Goal: Information Seeking & Learning: Check status

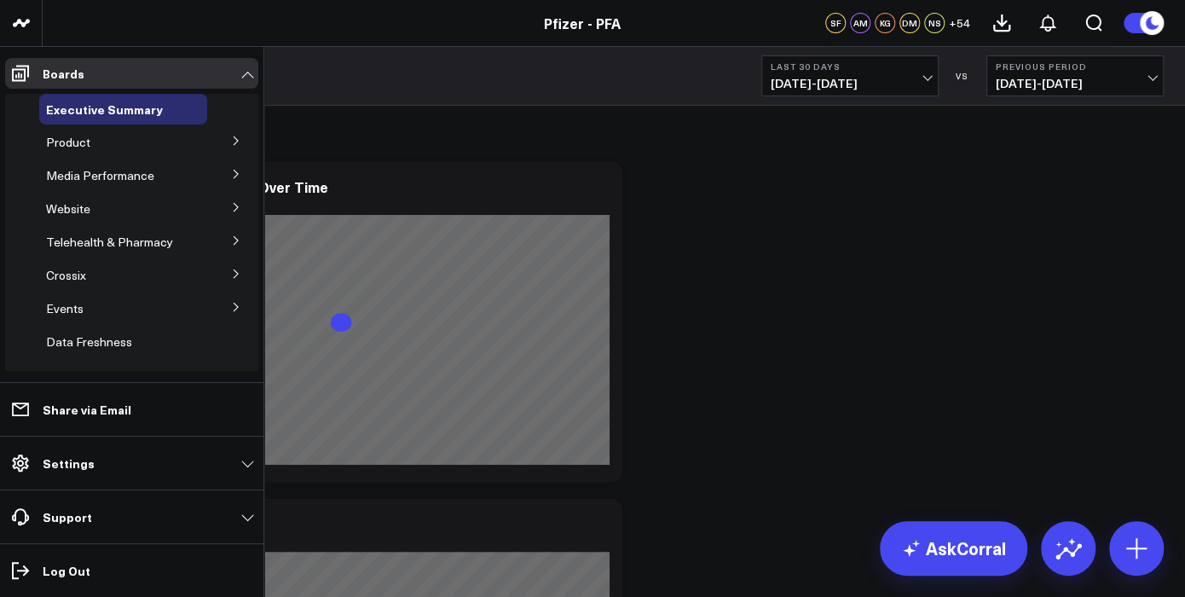
click at [231, 135] on button at bounding box center [236, 140] width 44 height 26
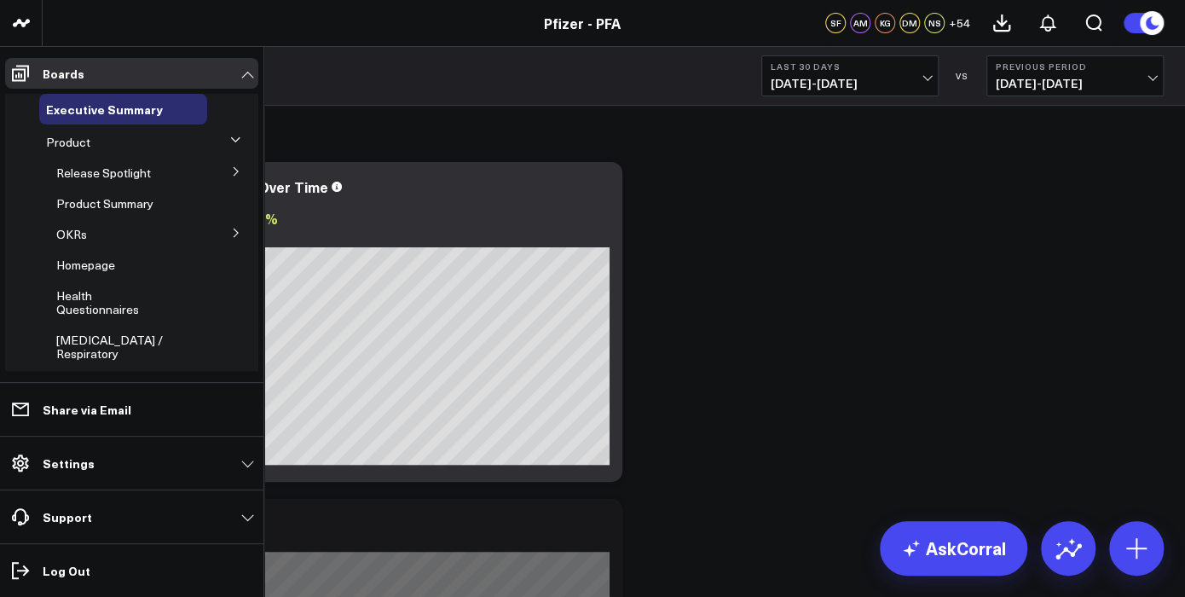
click at [217, 171] on button at bounding box center [236, 171] width 44 height 26
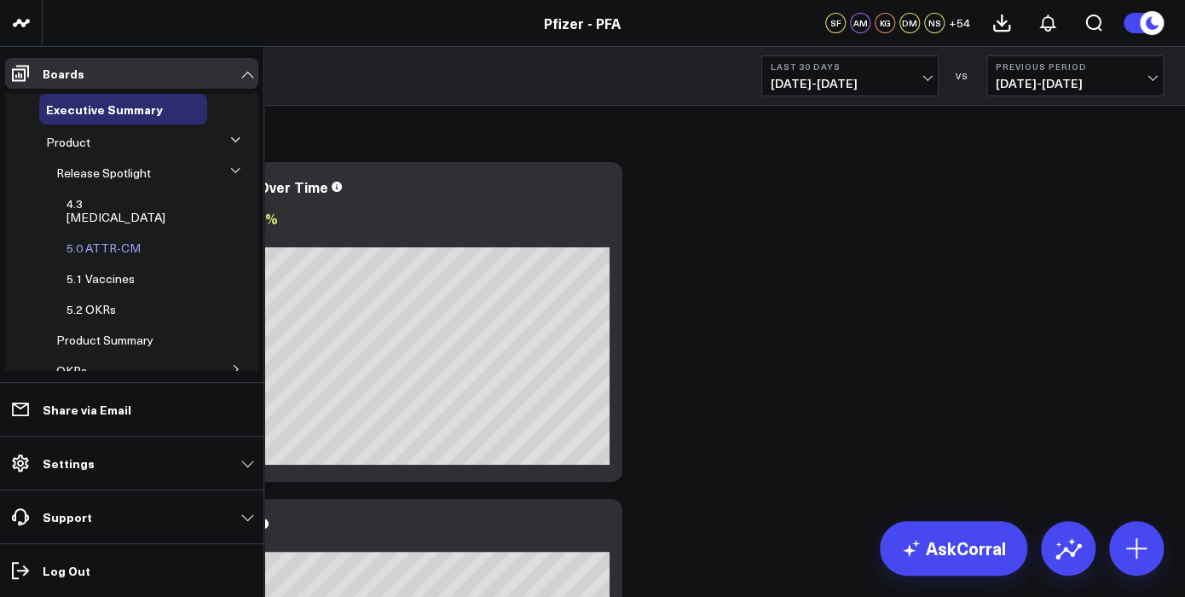
click at [107, 240] on span "5.0 ATTR-CM" at bounding box center [103, 248] width 74 height 16
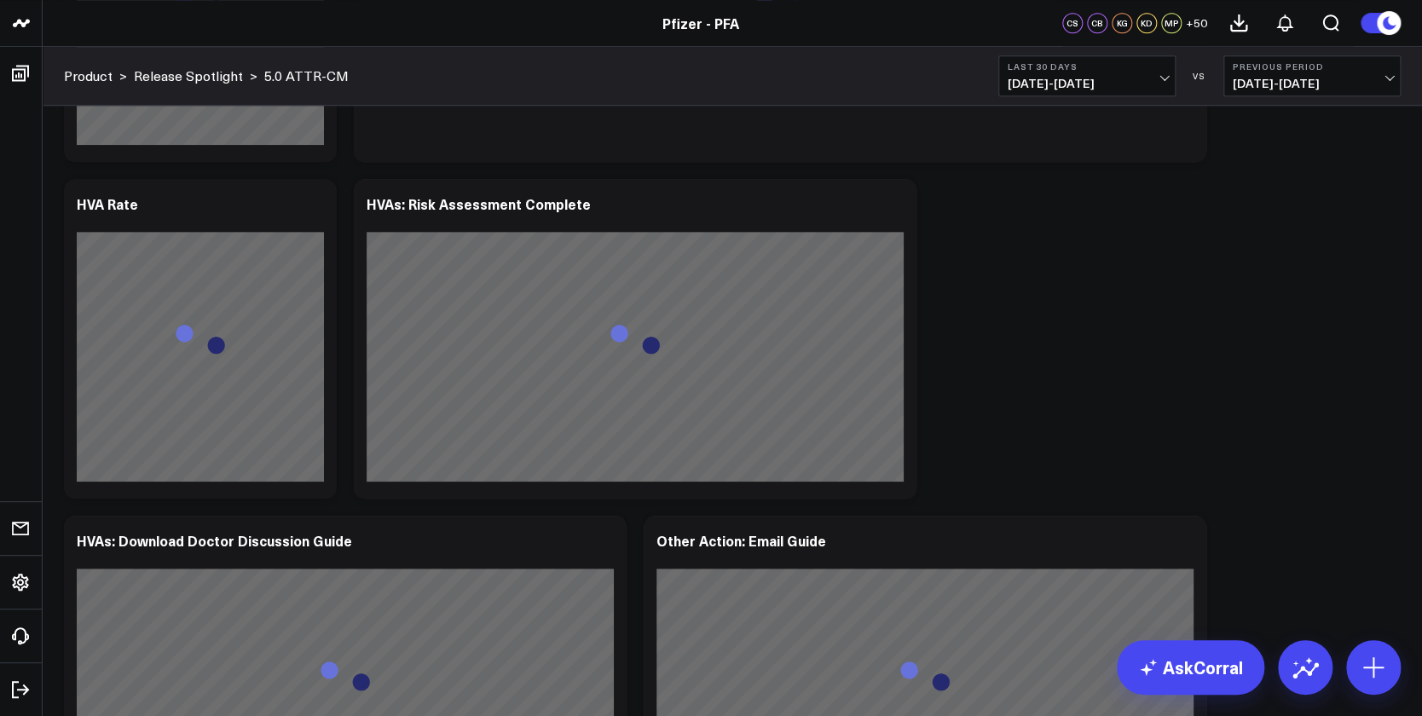
scroll to position [3783, 0]
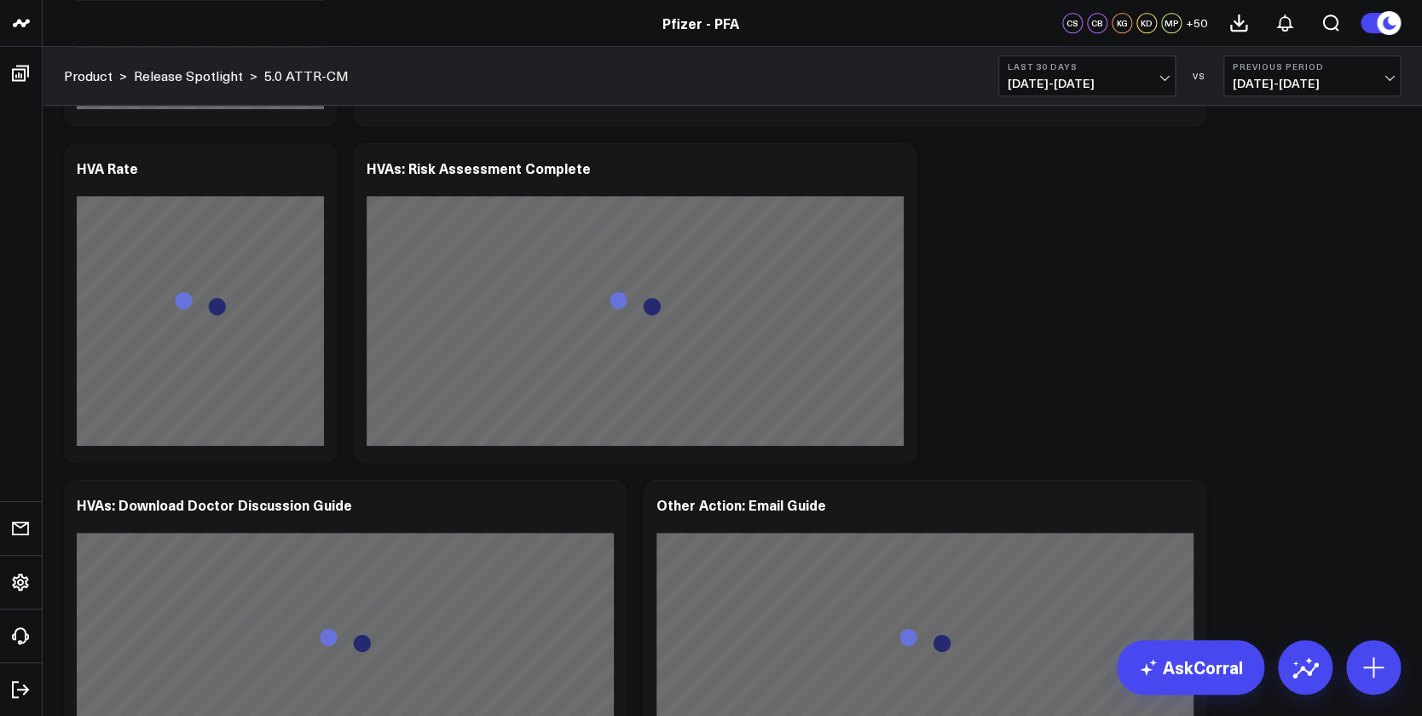
click at [1184, 80] on span "[DATE] - [DATE]" at bounding box center [1311, 84] width 159 height 14
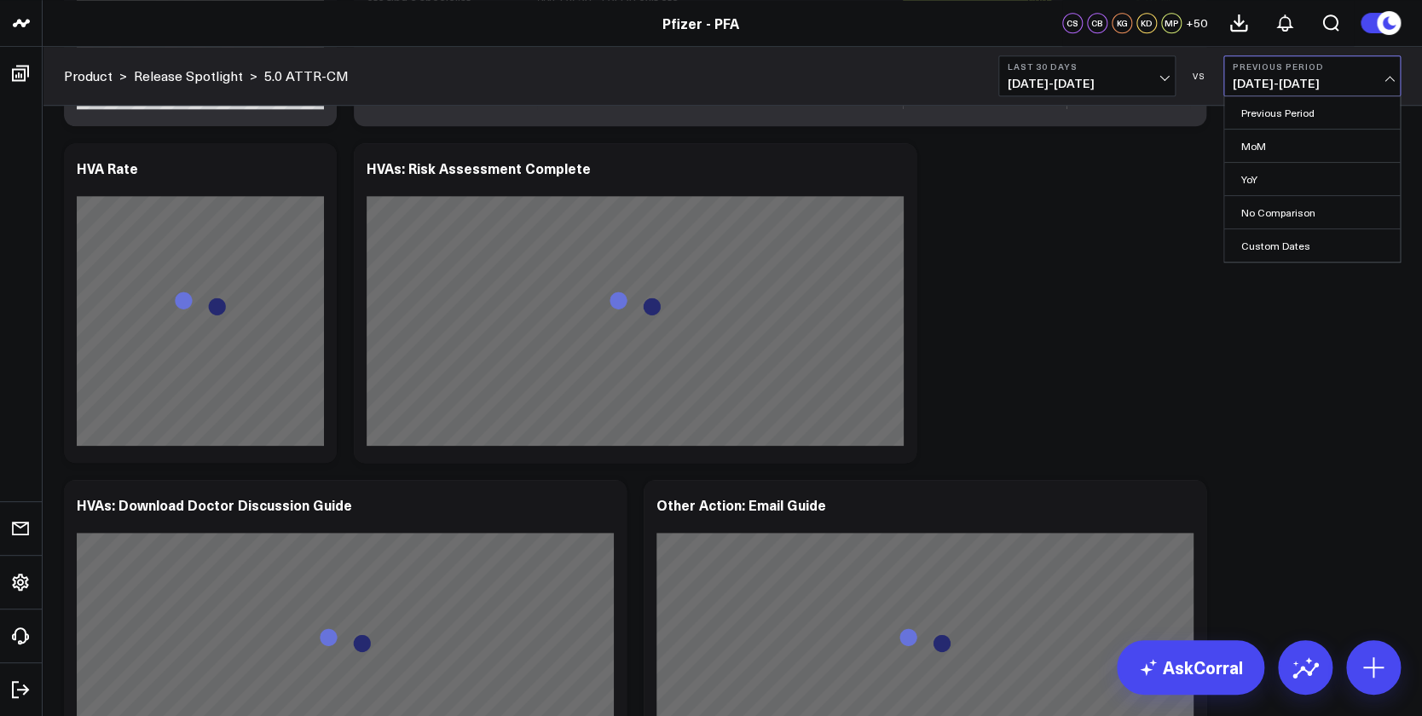
scroll to position [3814, 0]
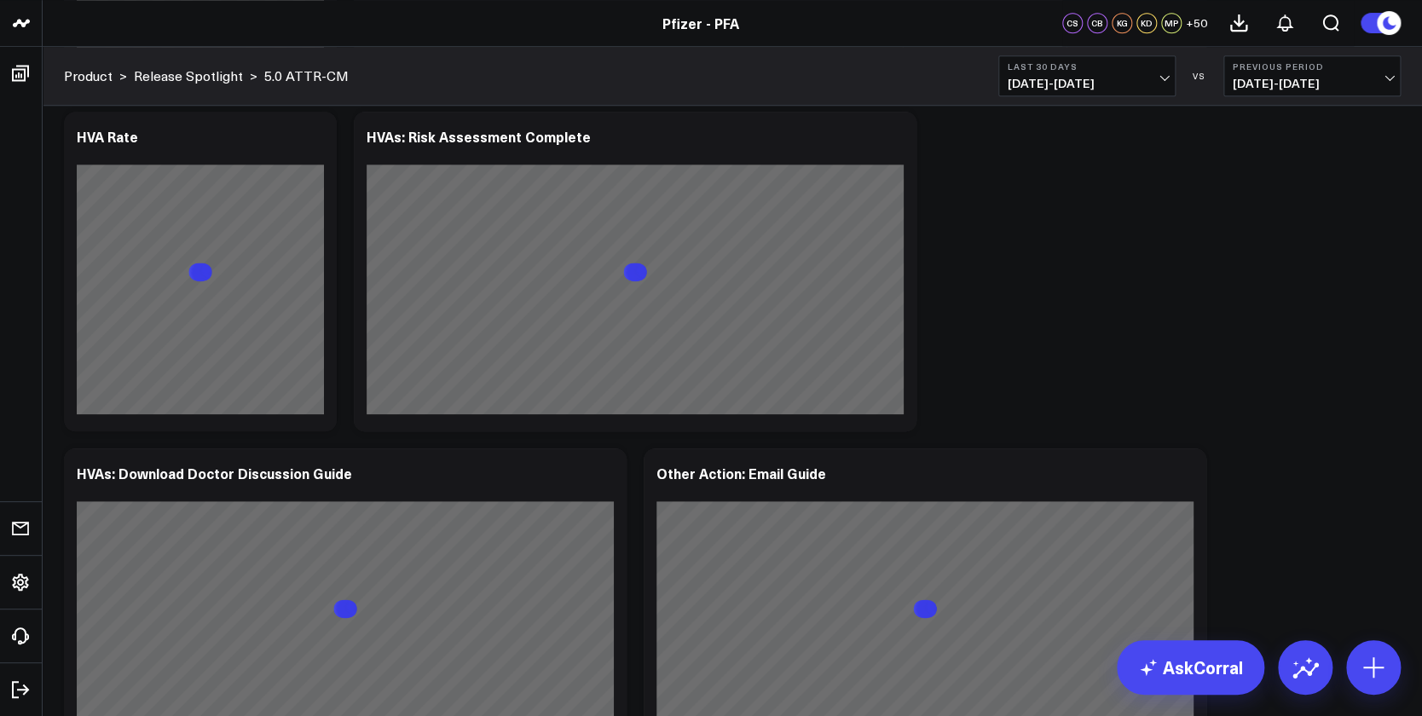
click at [1059, 252] on div "Modify via AI Copy link to widget Ask support Remove Create linked copy Executi…" at bounding box center [732, 271] width 1354 height 7934
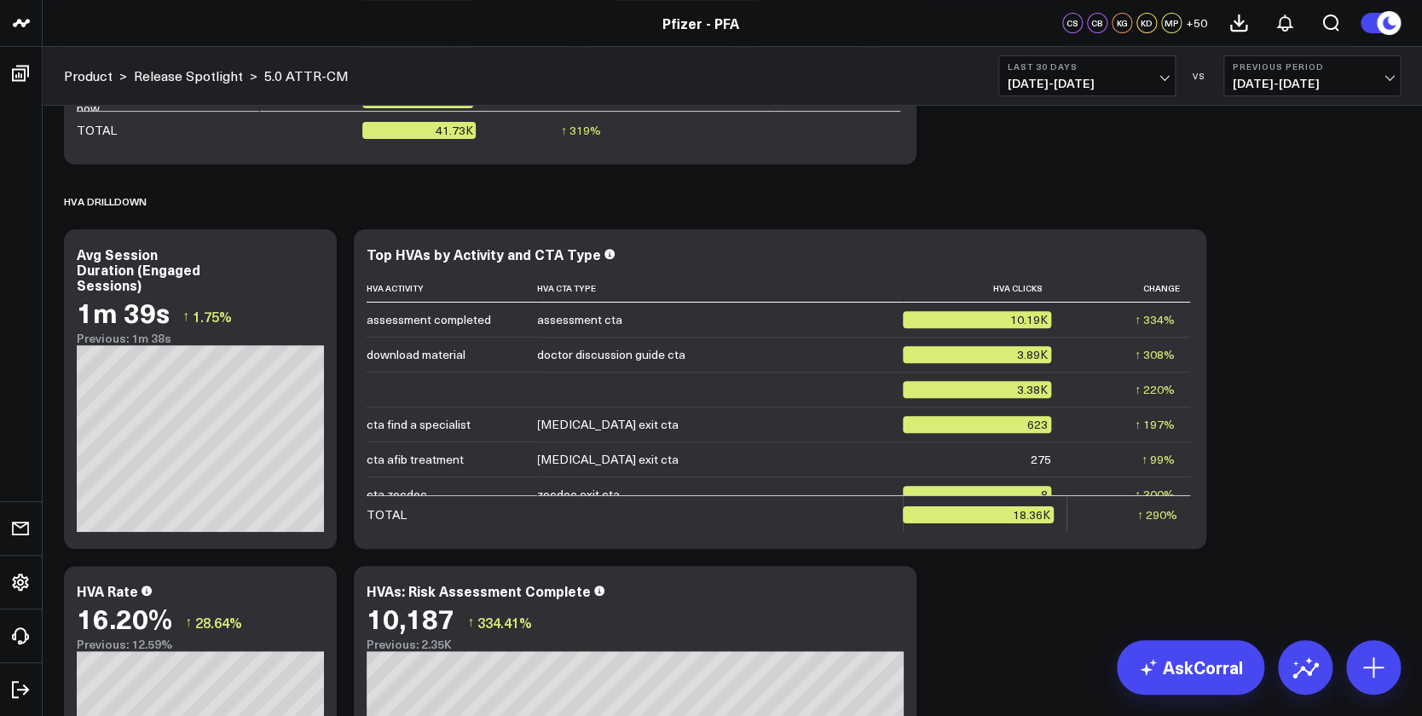
scroll to position [3473, 0]
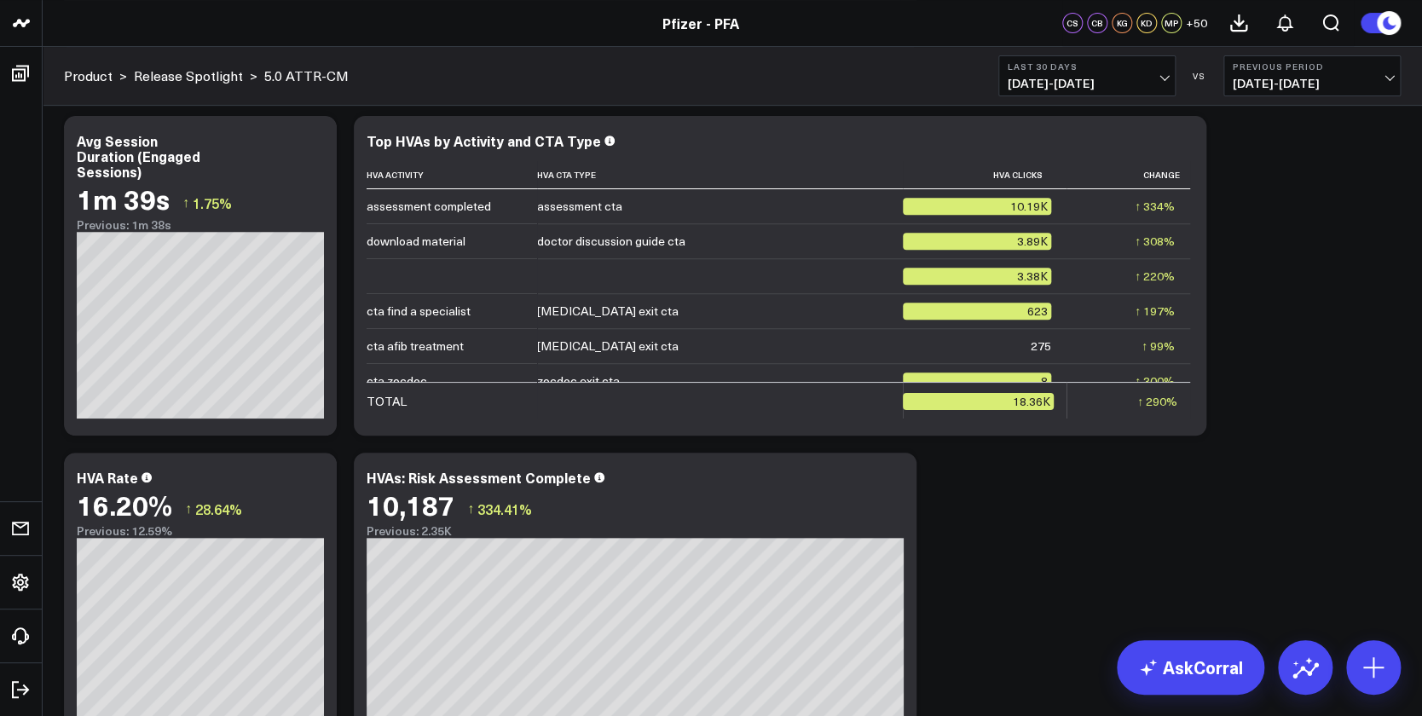
click at [1184, 84] on span "[DATE] - [DATE]" at bounding box center [1311, 84] width 159 height 14
click at [1184, 147] on link "MoM" at bounding box center [1312, 146] width 176 height 32
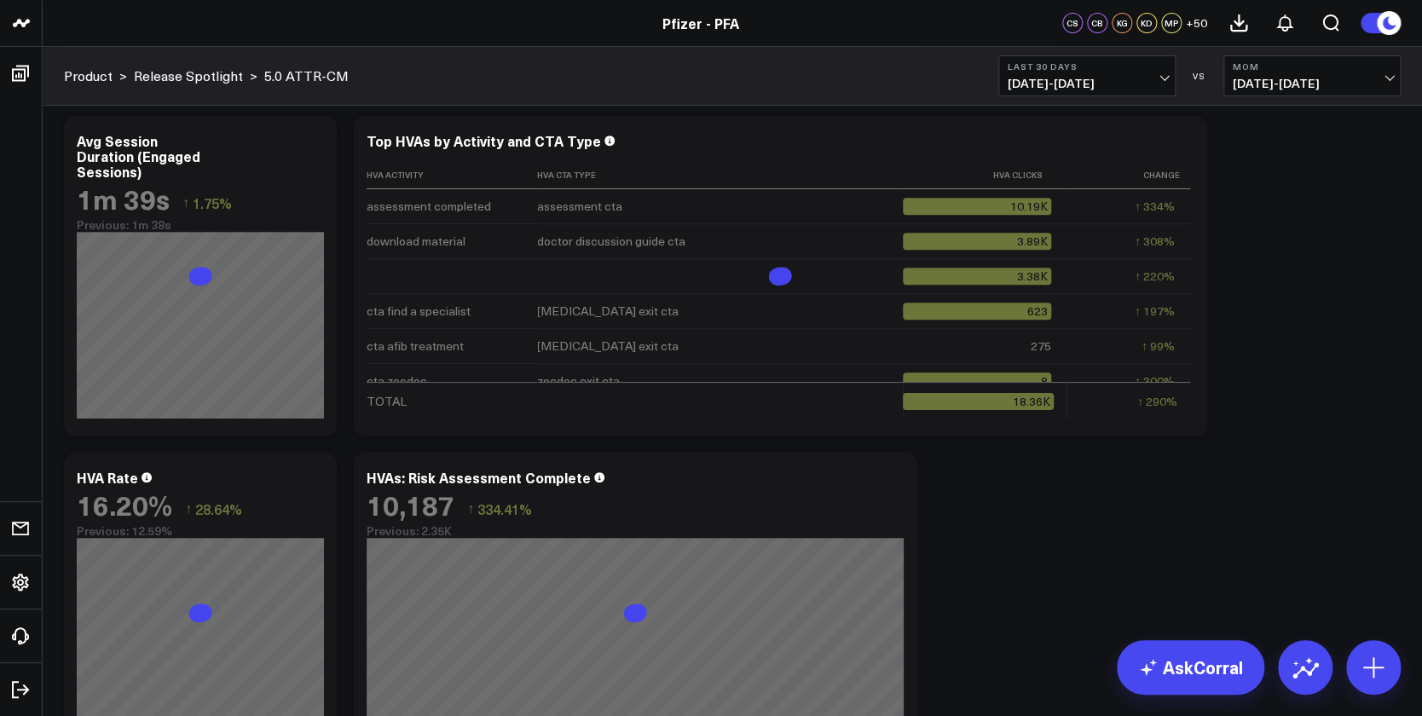
click at [1184, 87] on span "[DATE] - [DATE]" at bounding box center [1311, 84] width 159 height 14
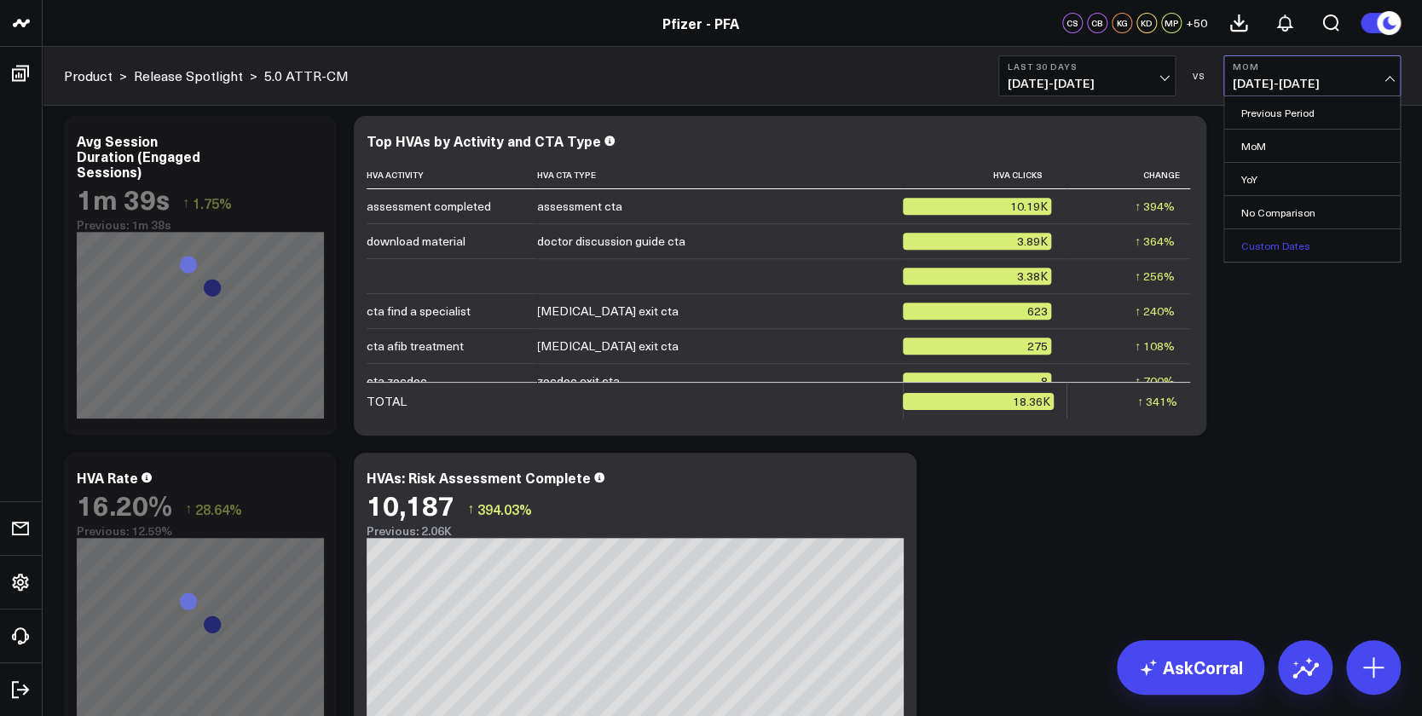
click at [1184, 247] on link "Custom Dates" at bounding box center [1312, 245] width 176 height 32
select select "9"
select select "2025"
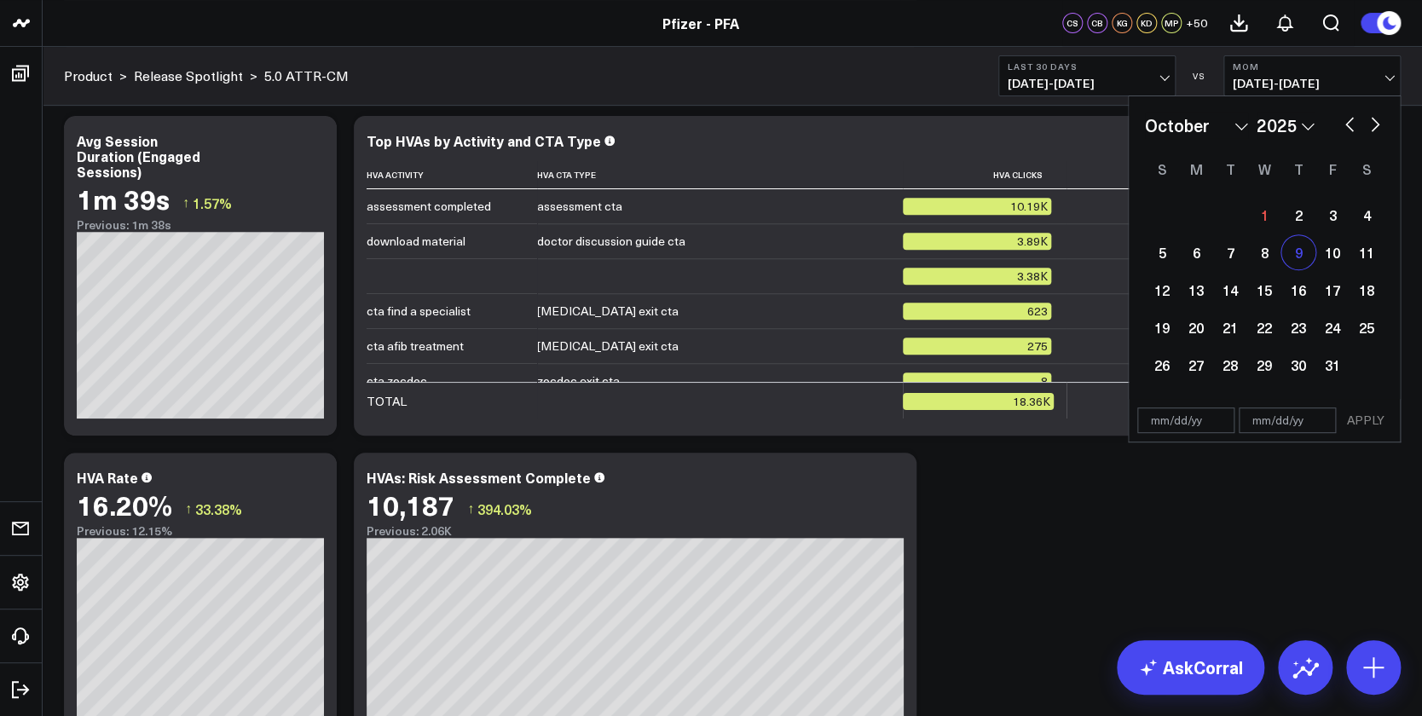
scroll to position [3360, 0]
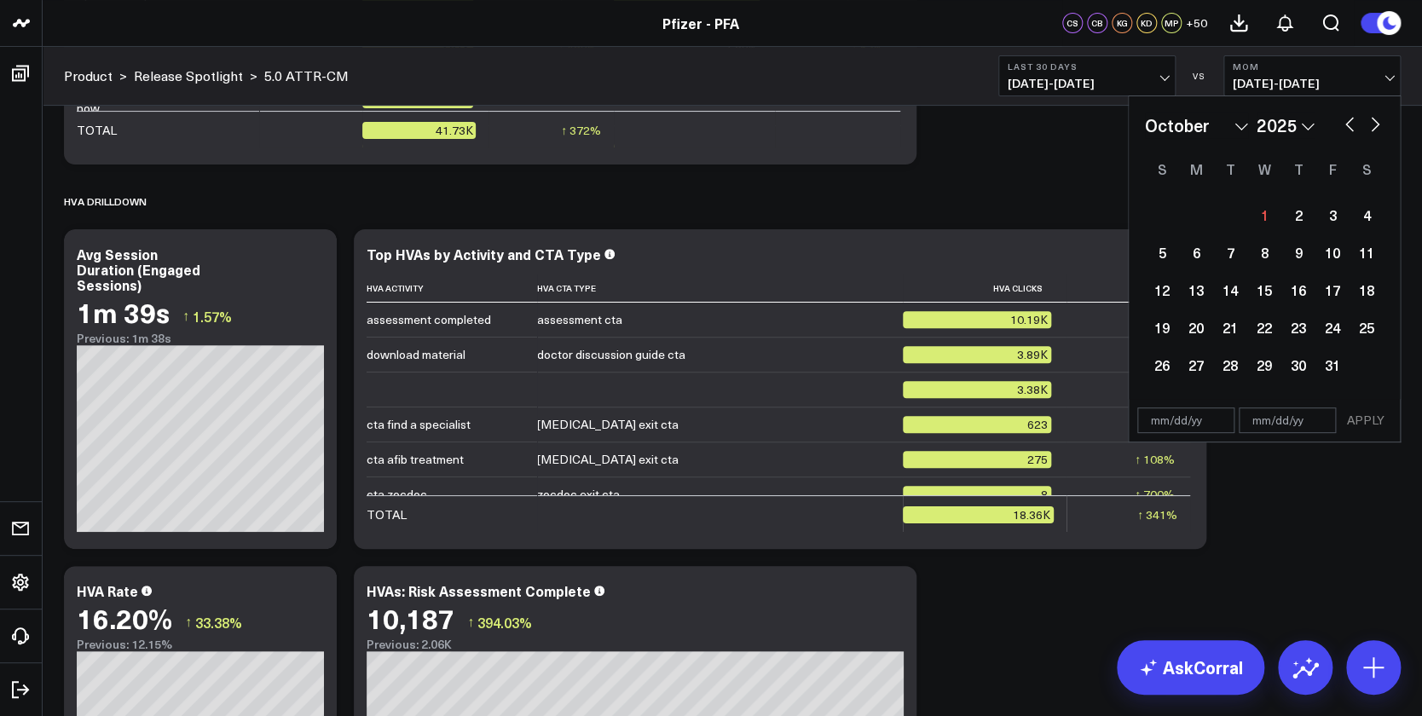
click at [1184, 118] on button "button" at bounding box center [1349, 123] width 17 height 20
select select "7"
select select "2025"
click at [1184, 212] on div "1" at bounding box center [1332, 215] width 34 height 34
type input "[DATE]"
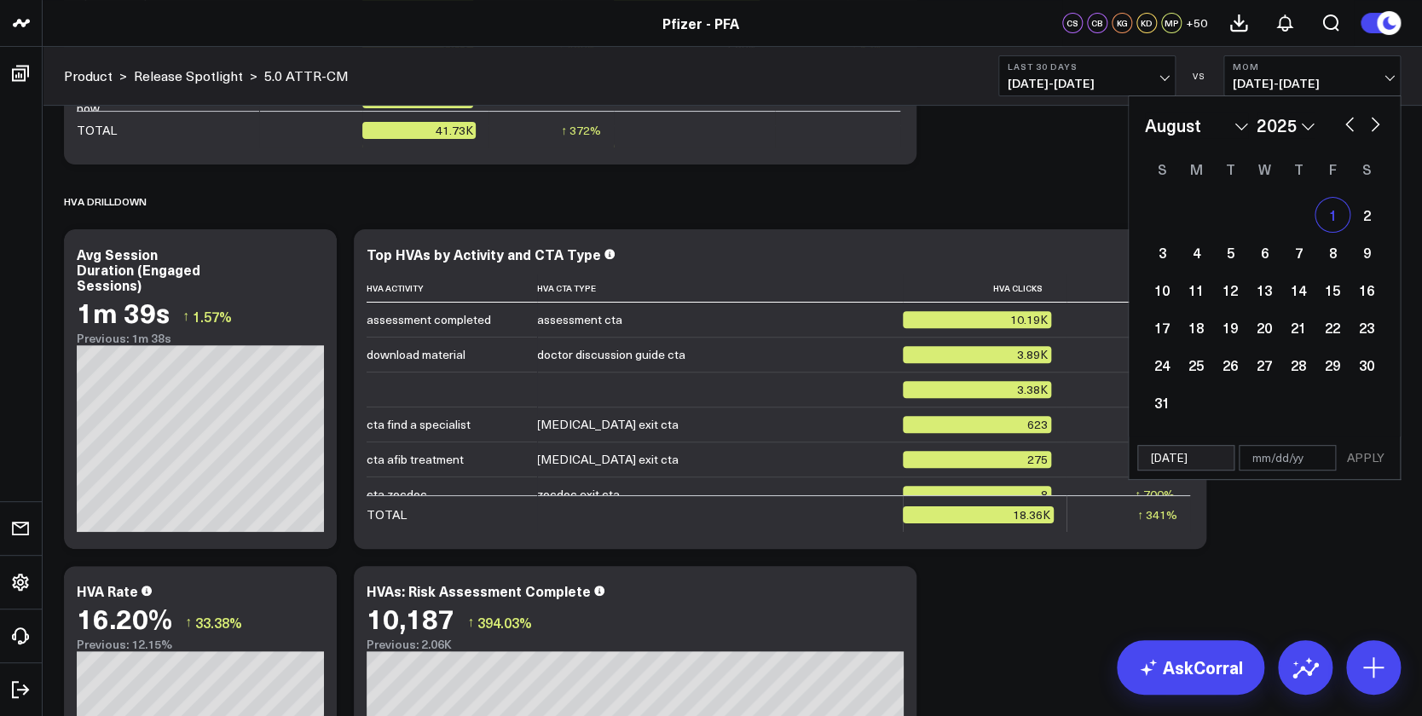
select select "7"
select select "2025"
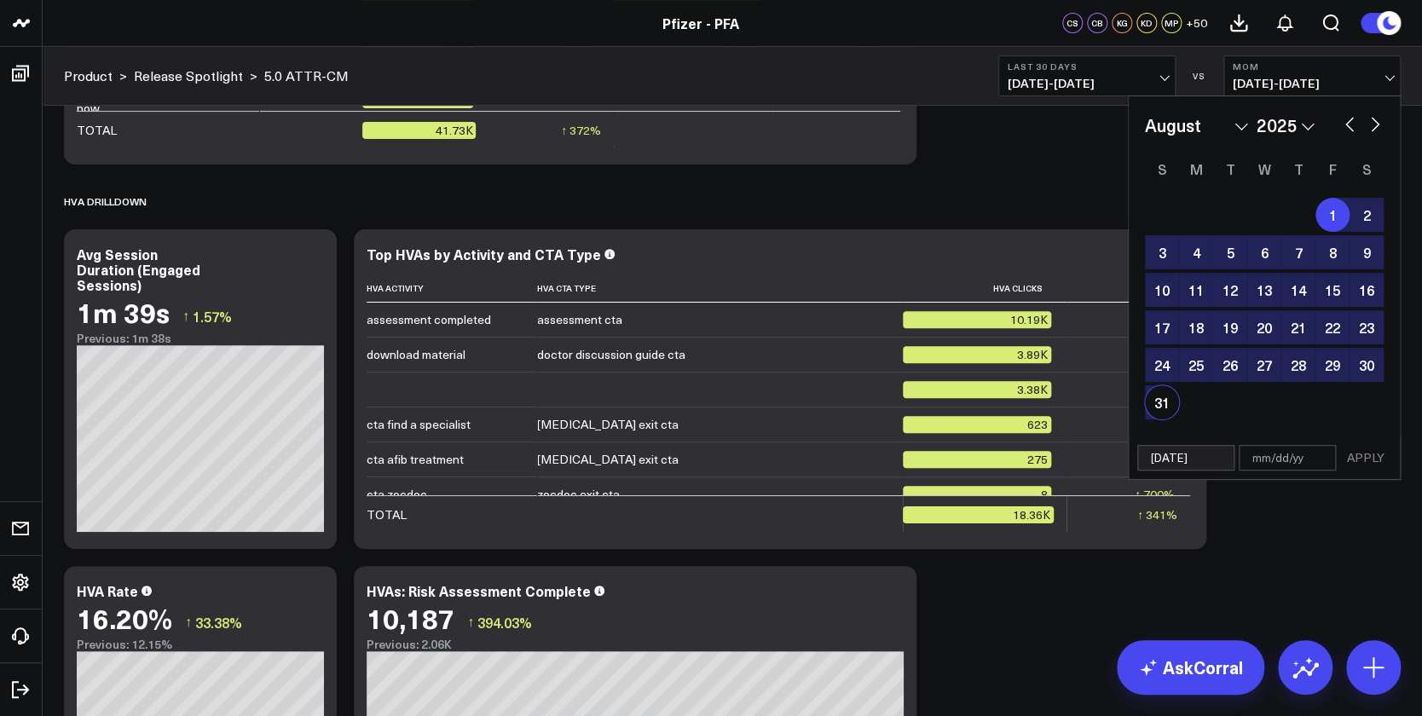
click at [1157, 408] on div "31" at bounding box center [1162, 402] width 34 height 34
type input "[DATE]"
select select "7"
select select "2025"
click at [1184, 458] on button "APPLY" at bounding box center [1365, 458] width 51 height 26
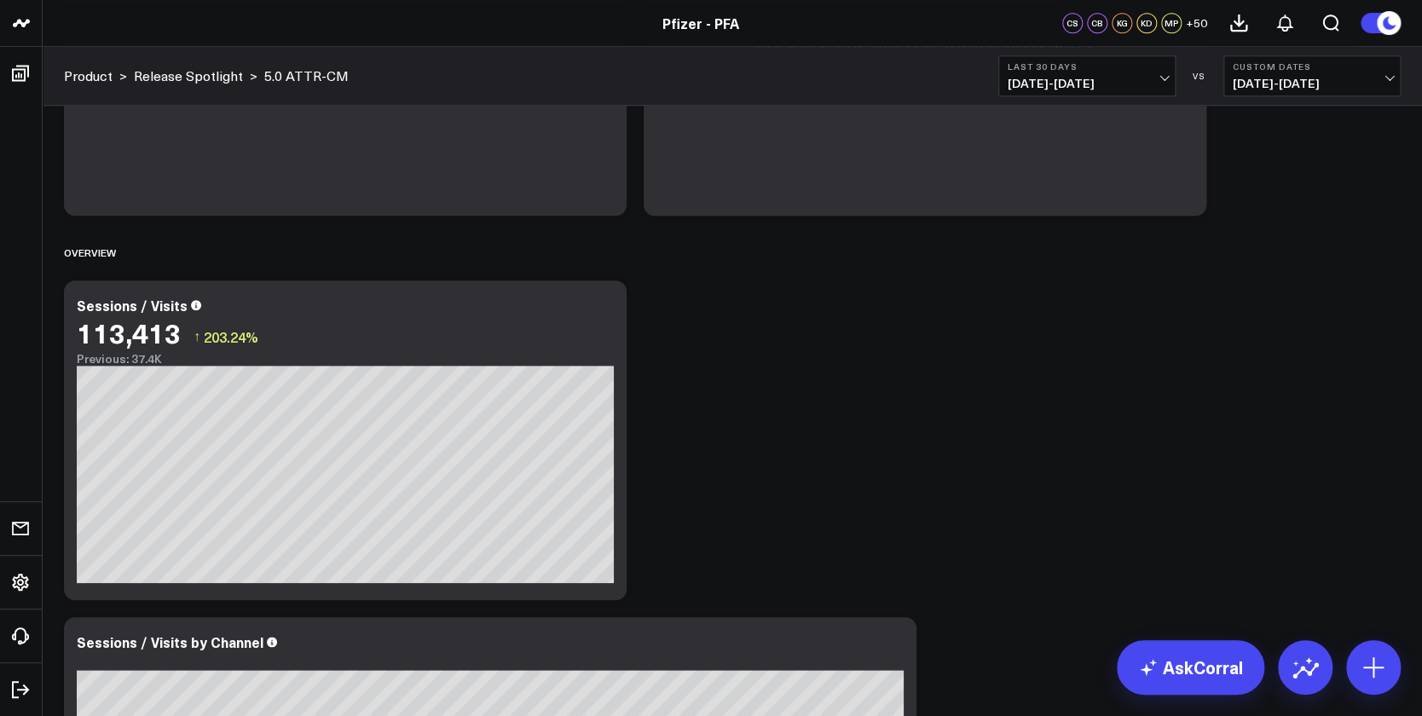
scroll to position [682, 0]
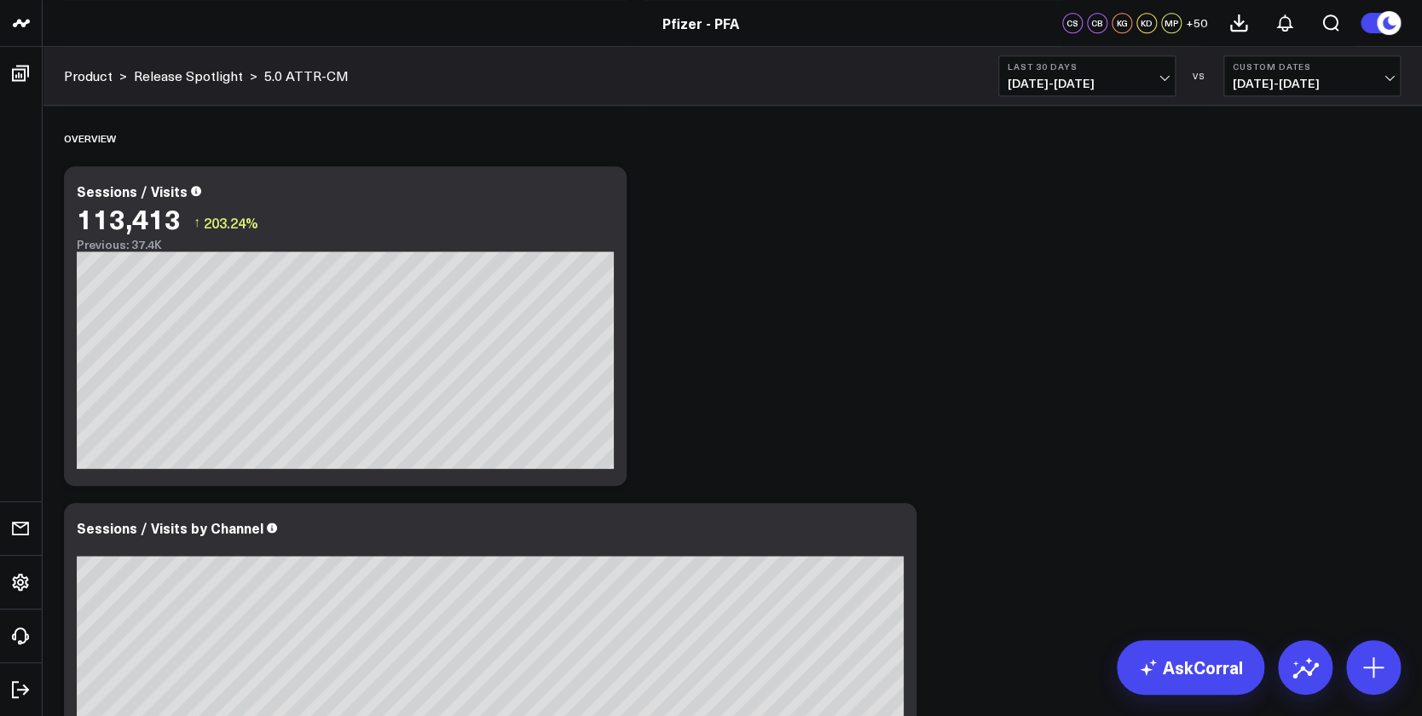
drag, startPoint x: 911, startPoint y: 384, endPoint x: 867, endPoint y: 355, distance: 53.0
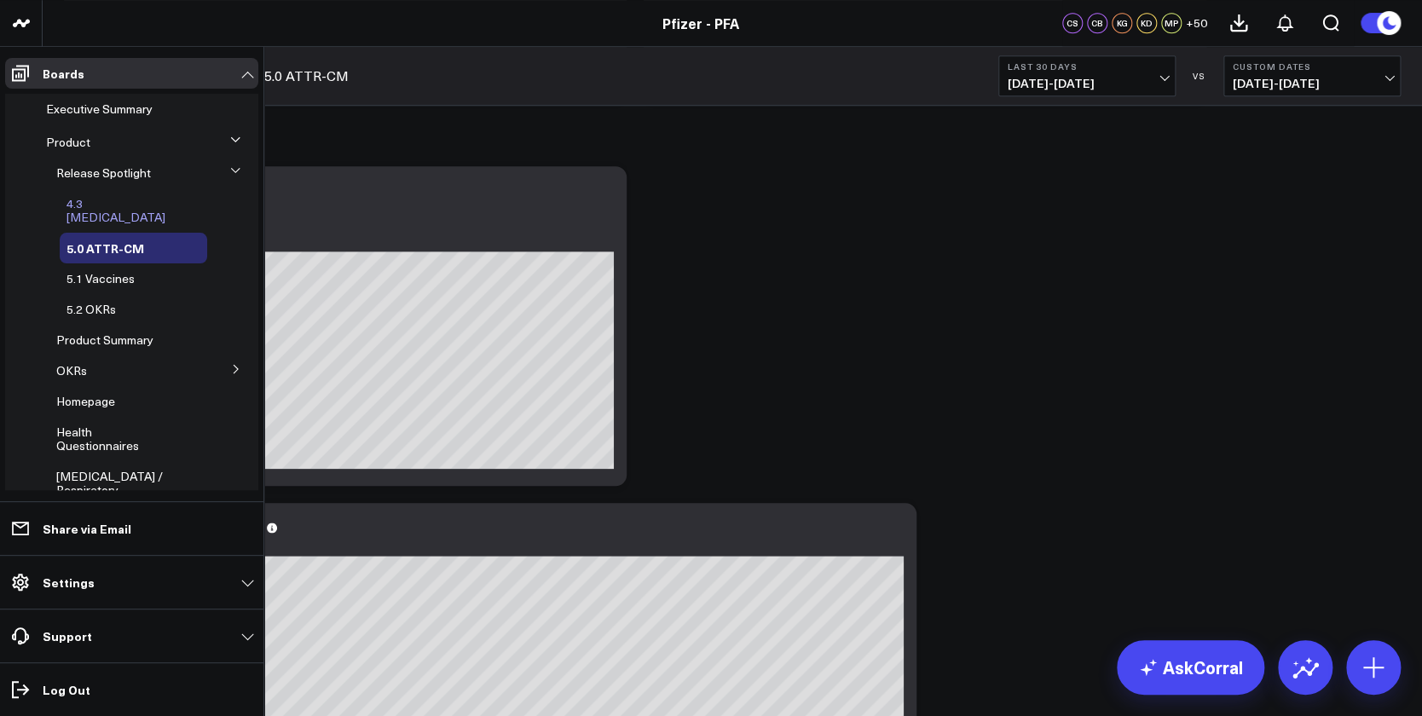
click at [94, 201] on span "4.3 [MEDICAL_DATA]" at bounding box center [115, 210] width 99 height 30
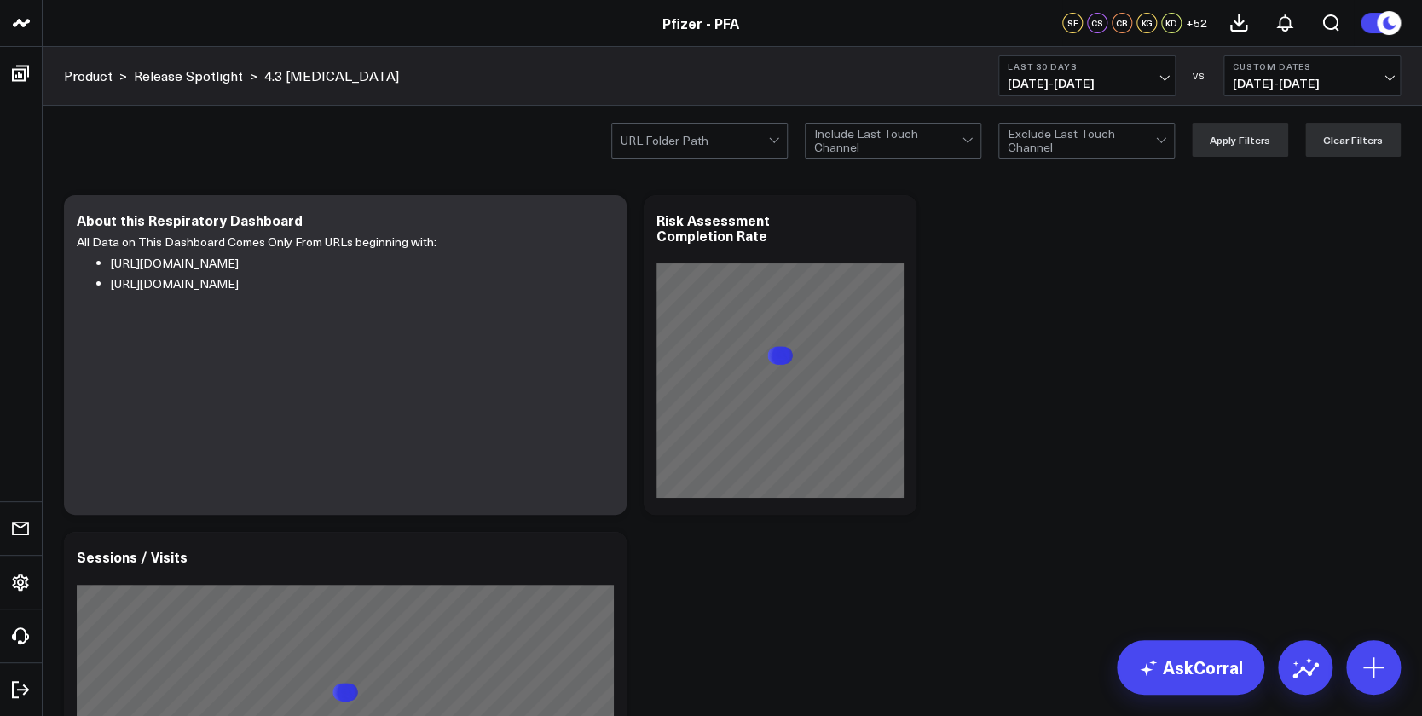
click at [1157, 92] on button "Last 30 Days [DATE] - [DATE]" at bounding box center [1086, 75] width 177 height 41
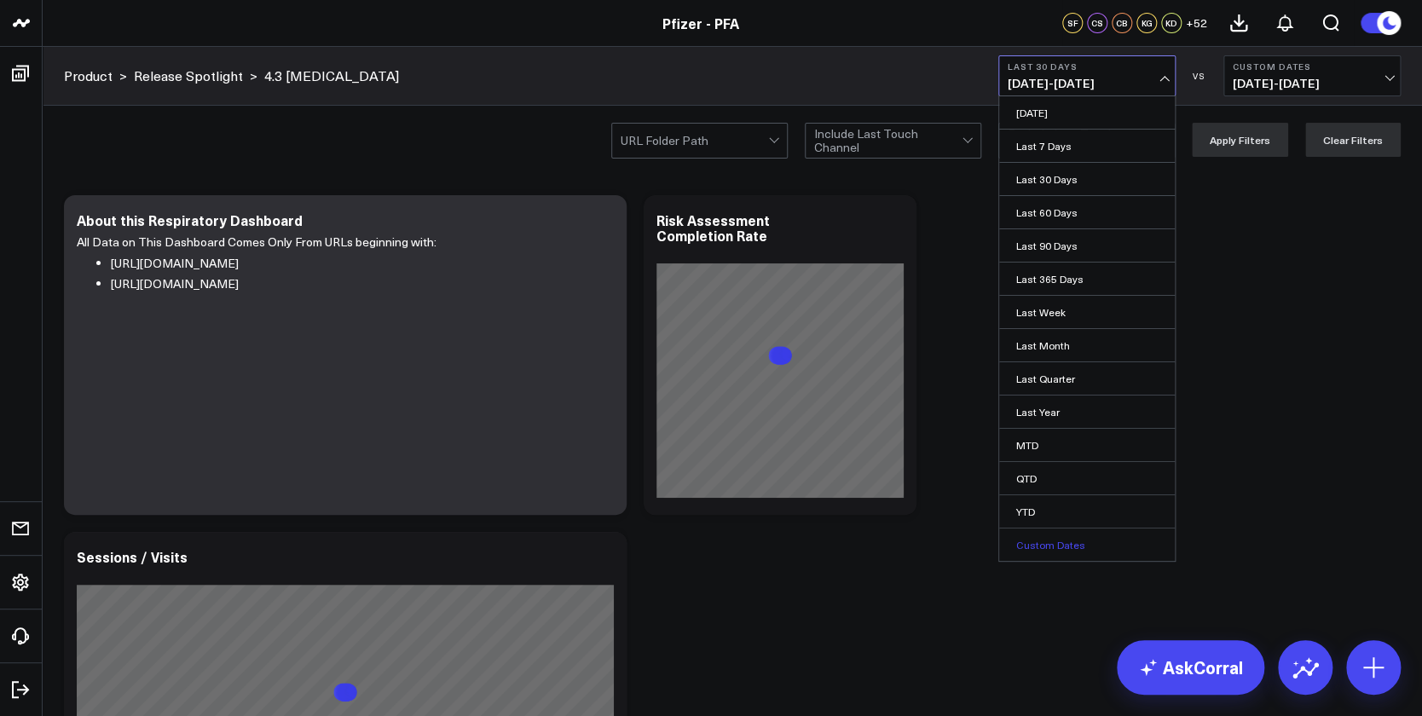
click at [1088, 546] on link "Custom Dates" at bounding box center [1087, 544] width 176 height 32
select select "9"
select select "2025"
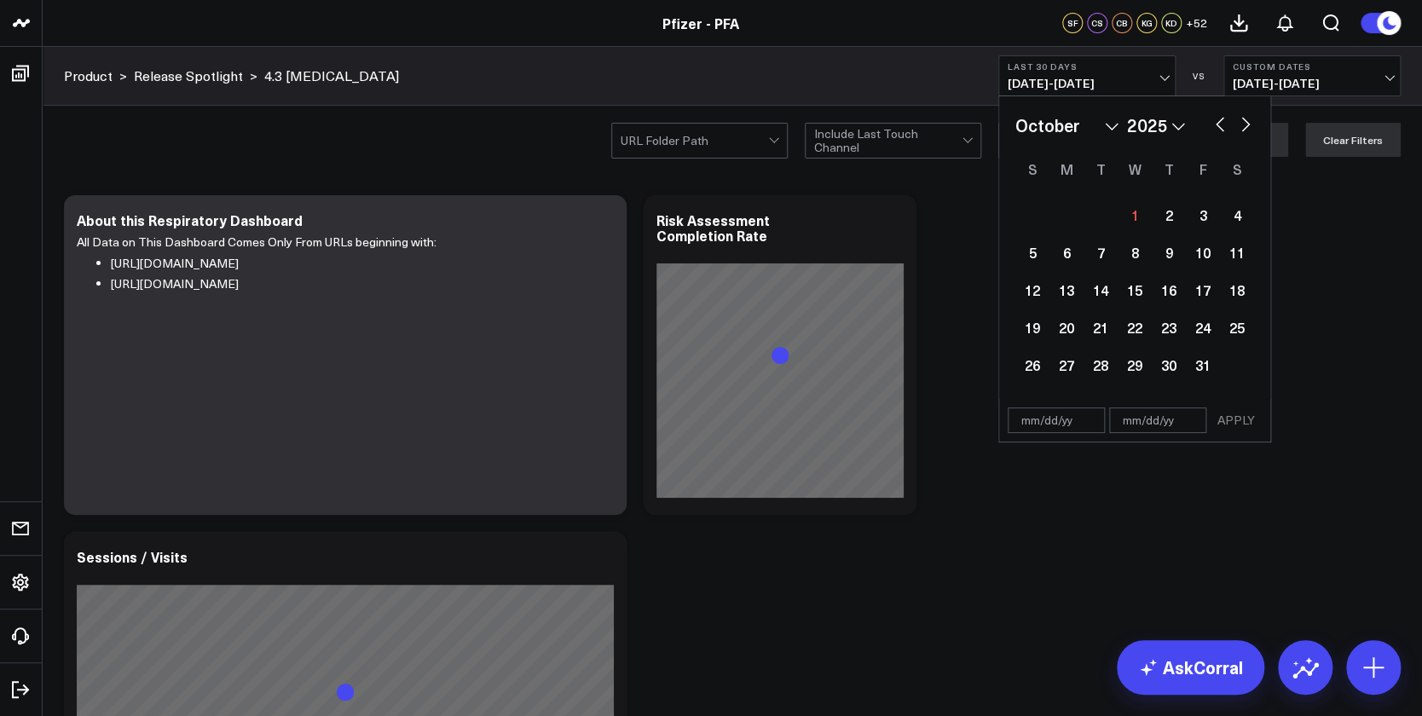
click at [1184, 121] on button "button" at bounding box center [1219, 123] width 17 height 20
select select "8"
select select "2025"
click at [1184, 127] on button "button" at bounding box center [1219, 123] width 17 height 20
select select "7"
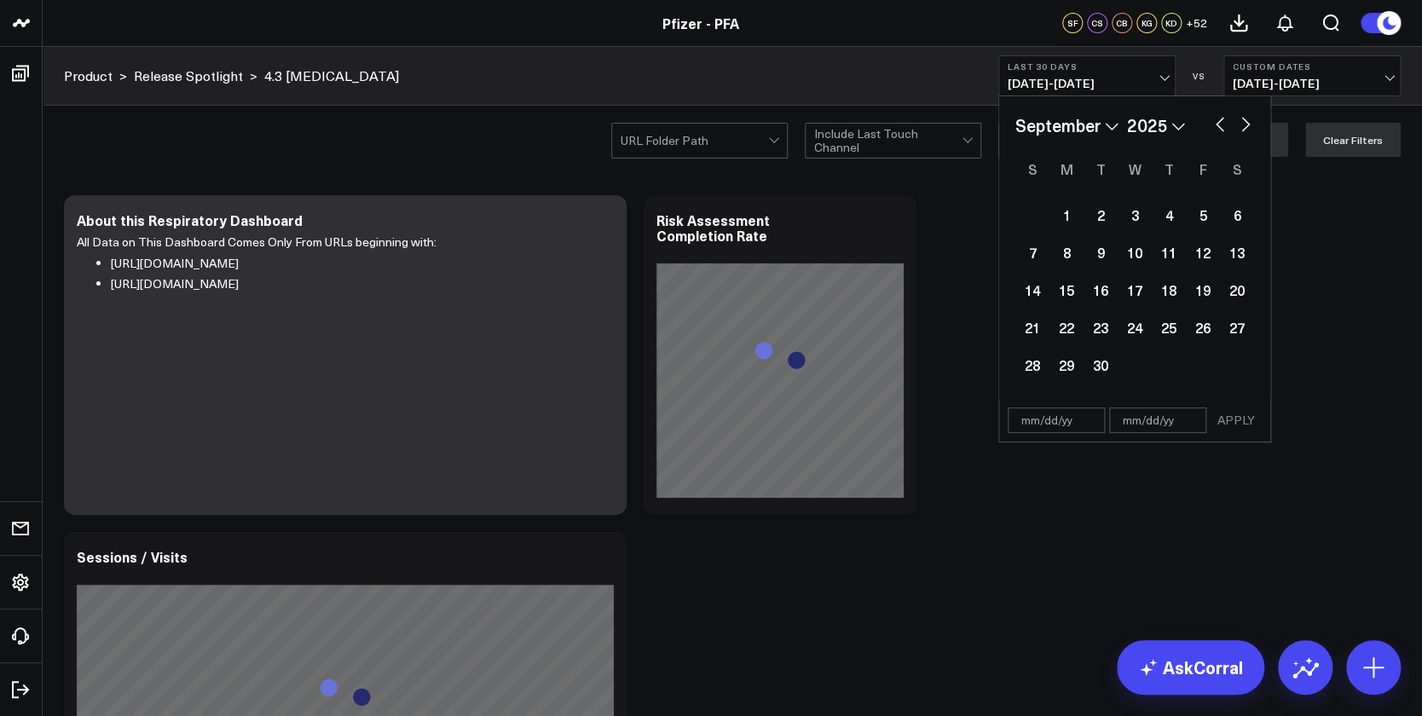
select select "2025"
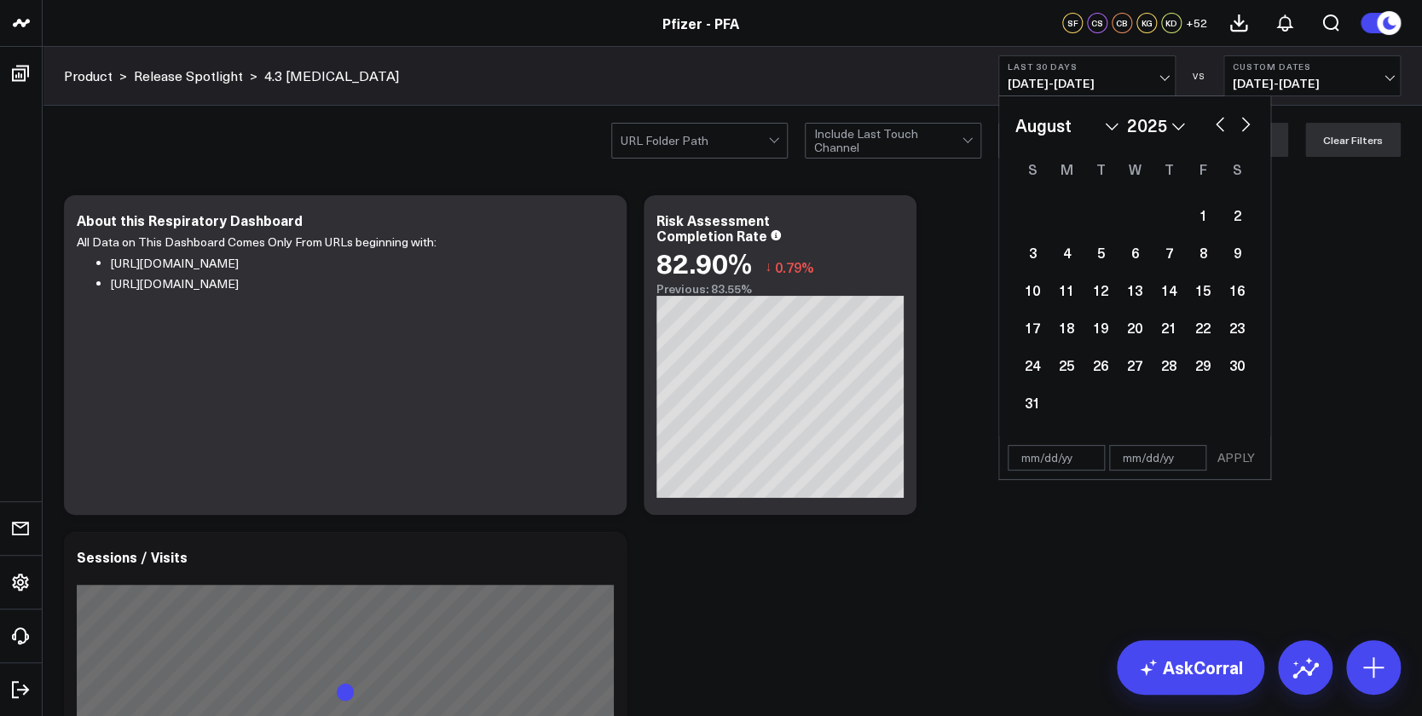
click at [1184, 127] on button "button" at bounding box center [1219, 123] width 17 height 20
select select "6"
select select "2025"
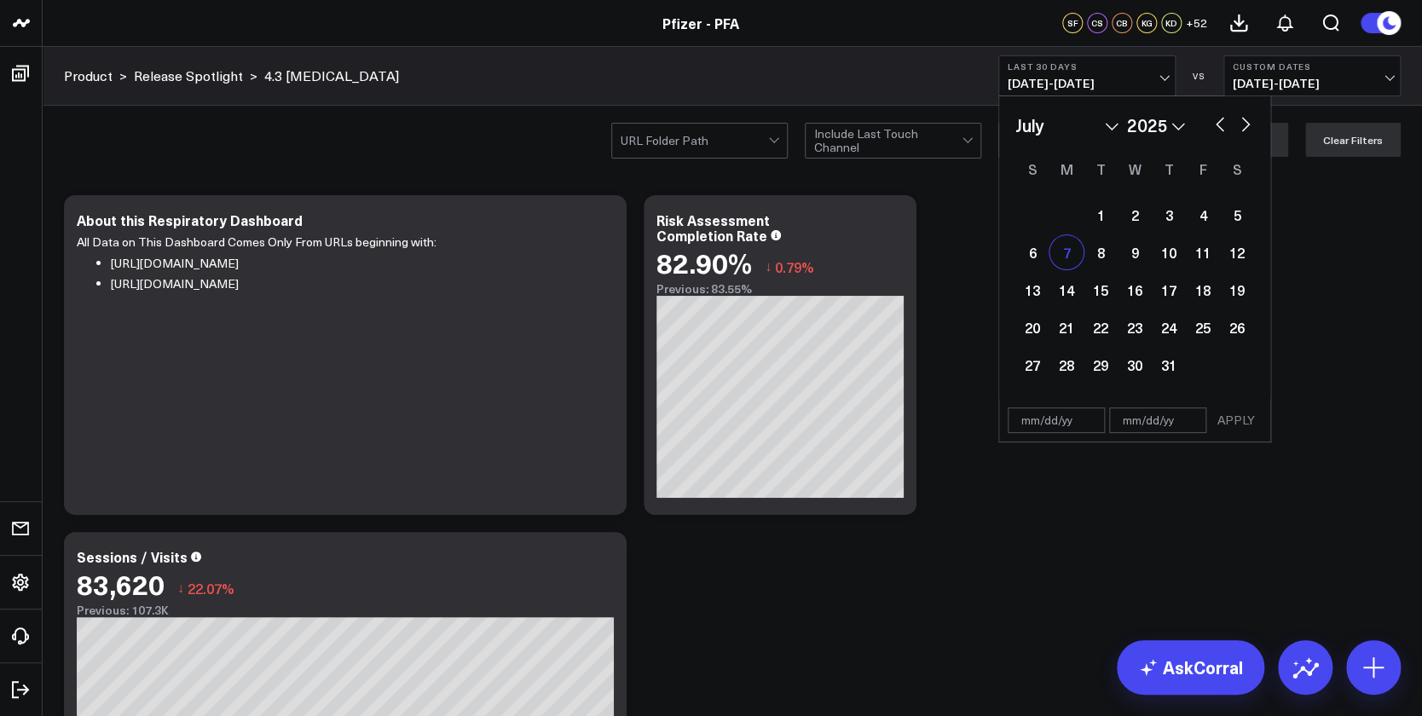
click at [1062, 263] on div "7" at bounding box center [1066, 252] width 34 height 34
type input "[DATE]"
select select "6"
select select "2025"
click at [1184, 121] on button "button" at bounding box center [1245, 123] width 17 height 20
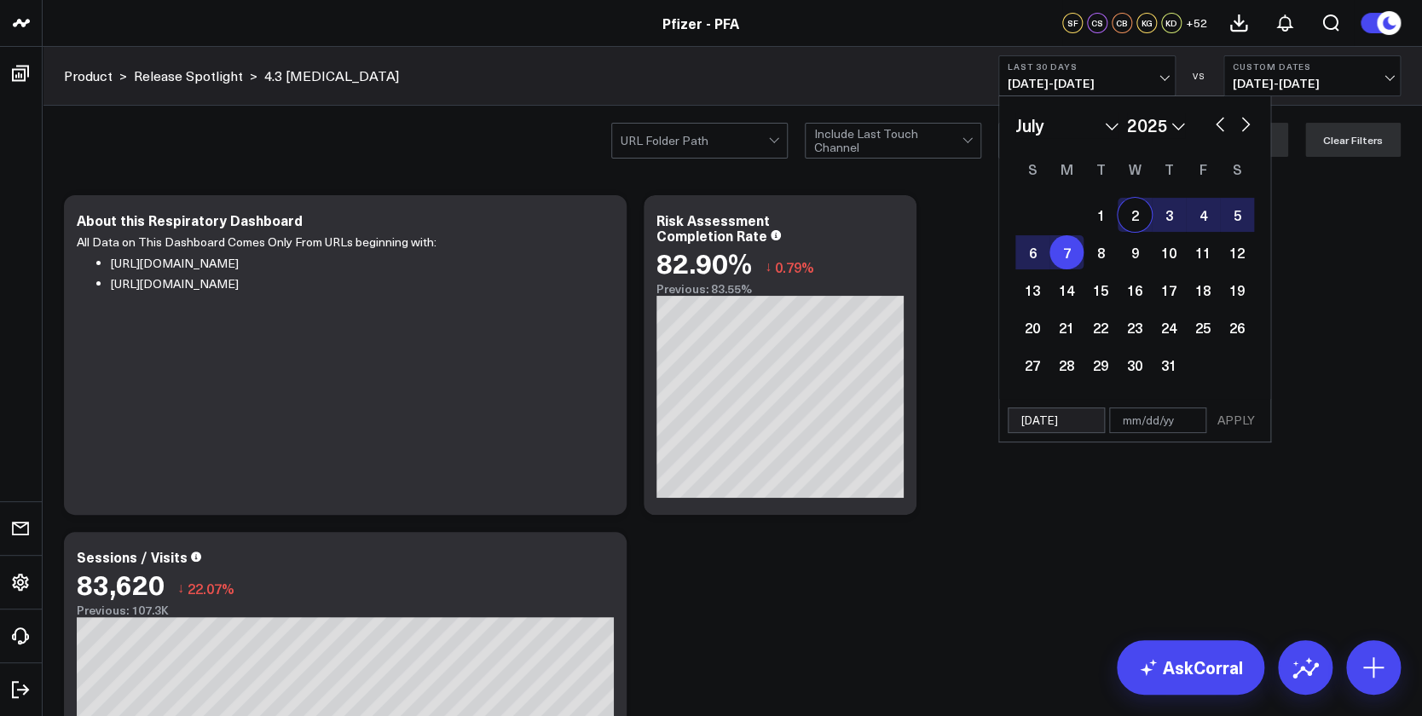
select select "7"
select select "2025"
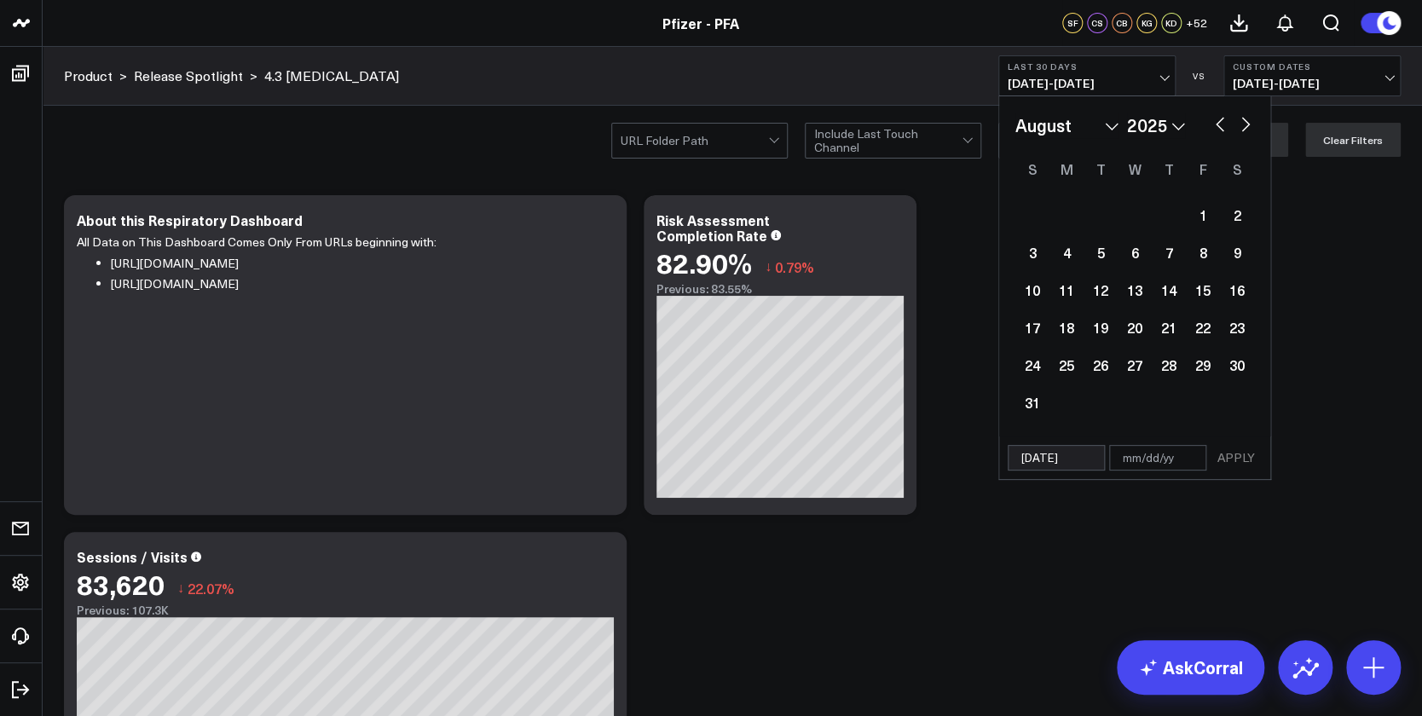
click at [1184, 121] on button "button" at bounding box center [1245, 123] width 17 height 20
select select "8"
select select "2025"
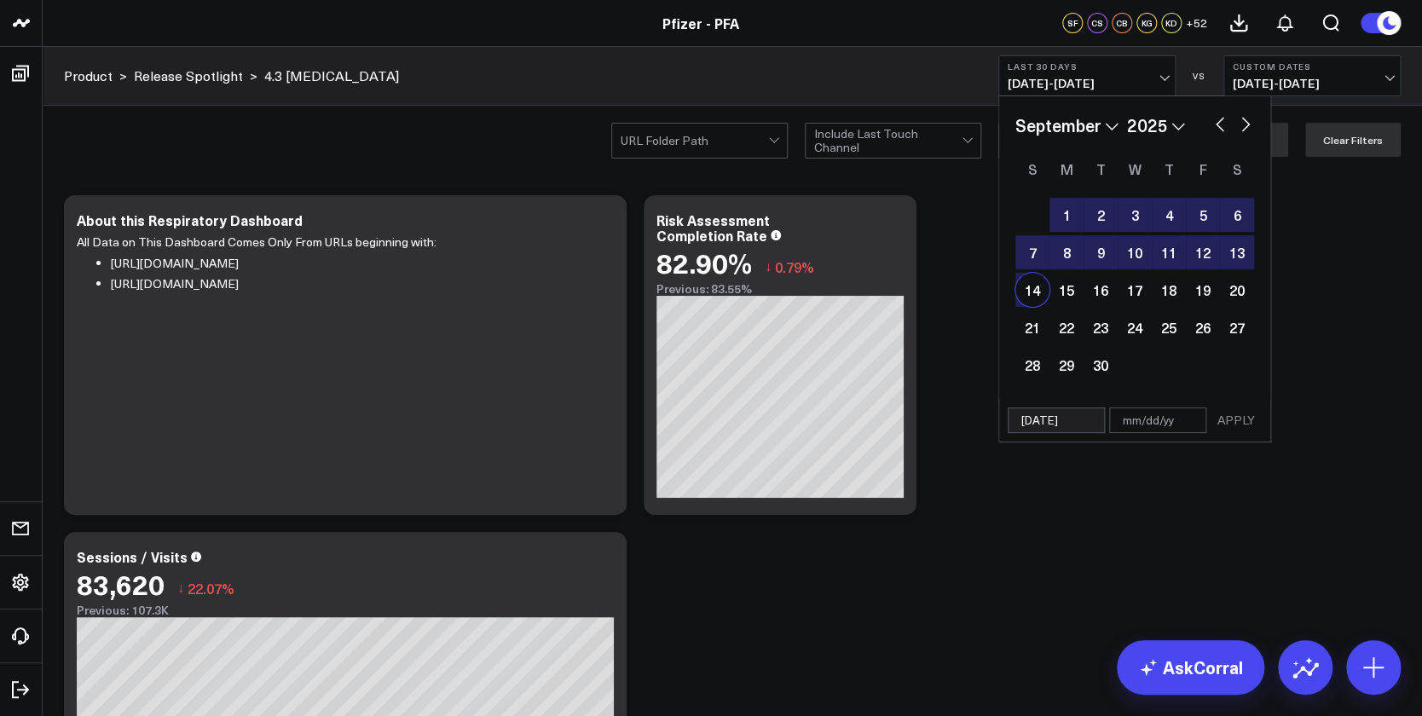
click at [1035, 291] on div "14" at bounding box center [1032, 290] width 34 height 34
type input "[DATE]"
select select "8"
select select "2025"
click at [1184, 413] on button "APPLY" at bounding box center [1235, 420] width 51 height 26
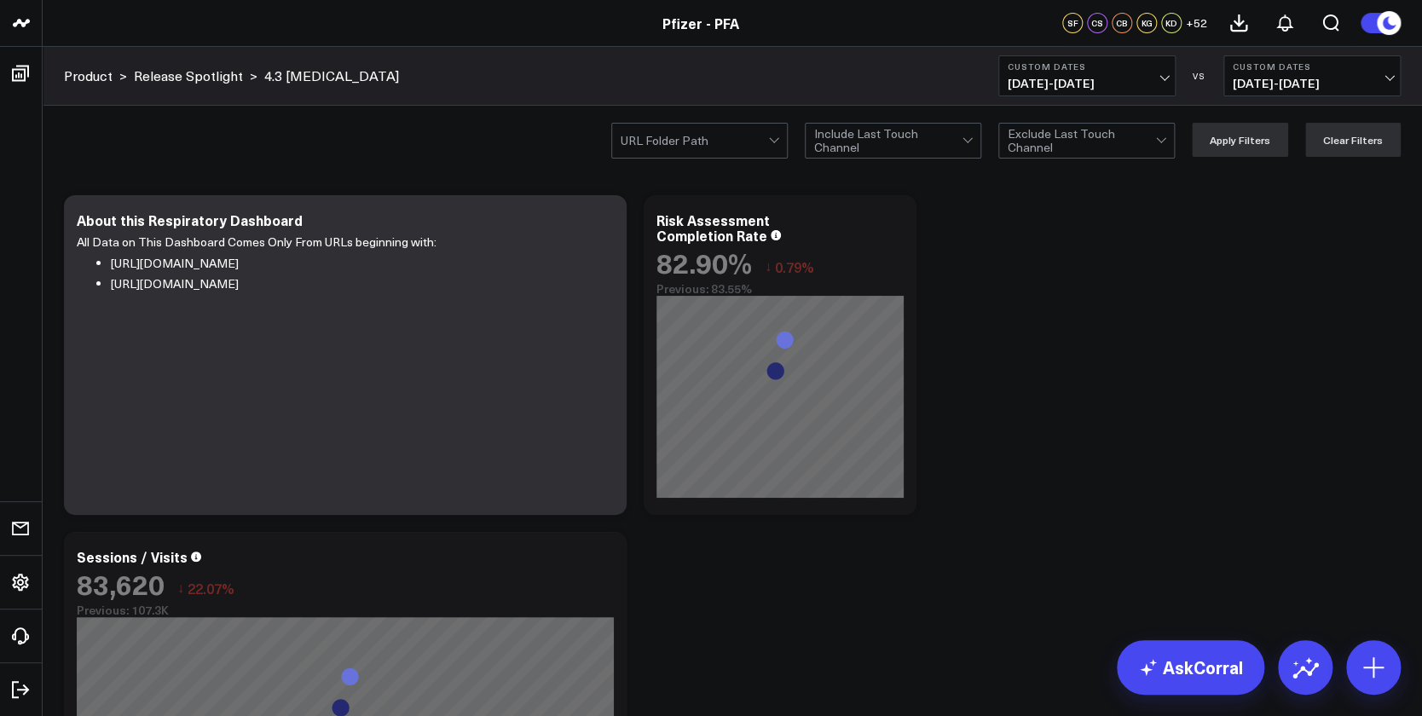
click at [1184, 75] on button "Custom Dates [DATE] - [DATE]" at bounding box center [1311, 75] width 177 height 41
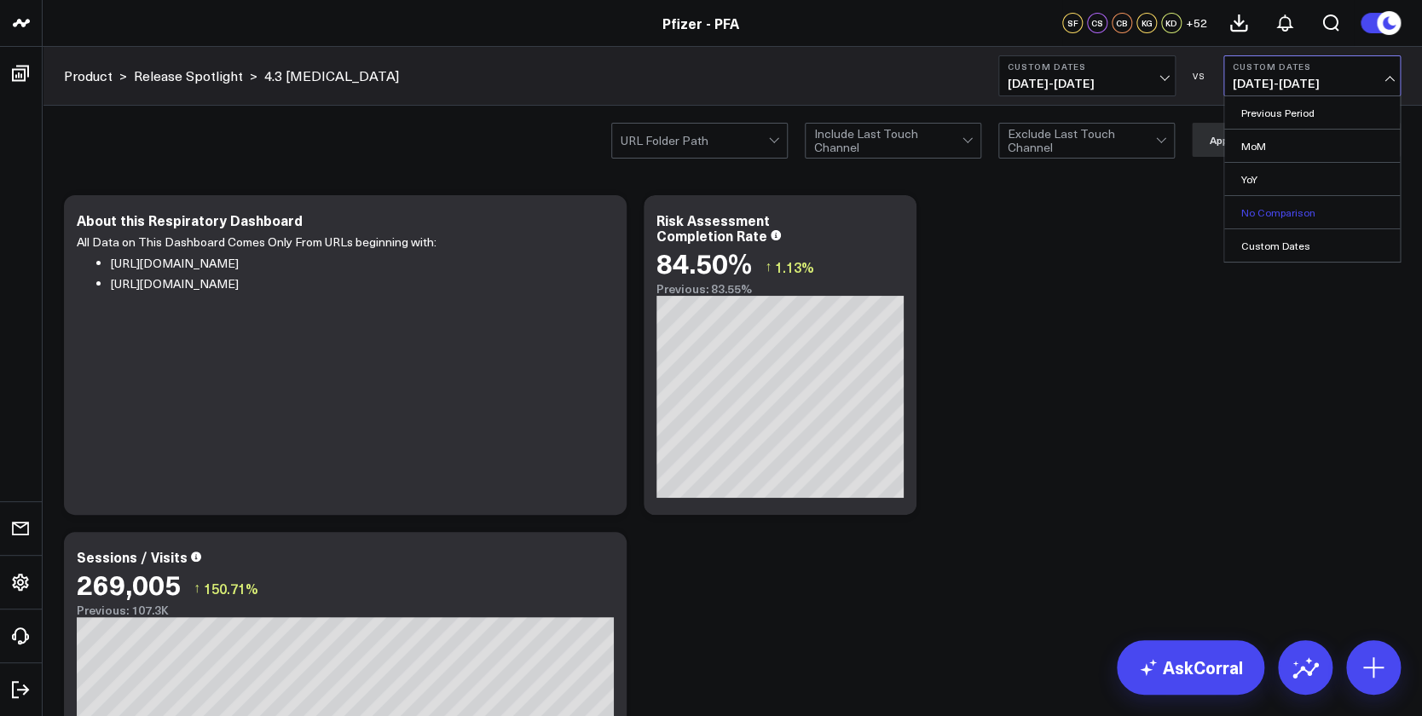
click at [1184, 207] on link "No Comparison" at bounding box center [1312, 212] width 176 height 32
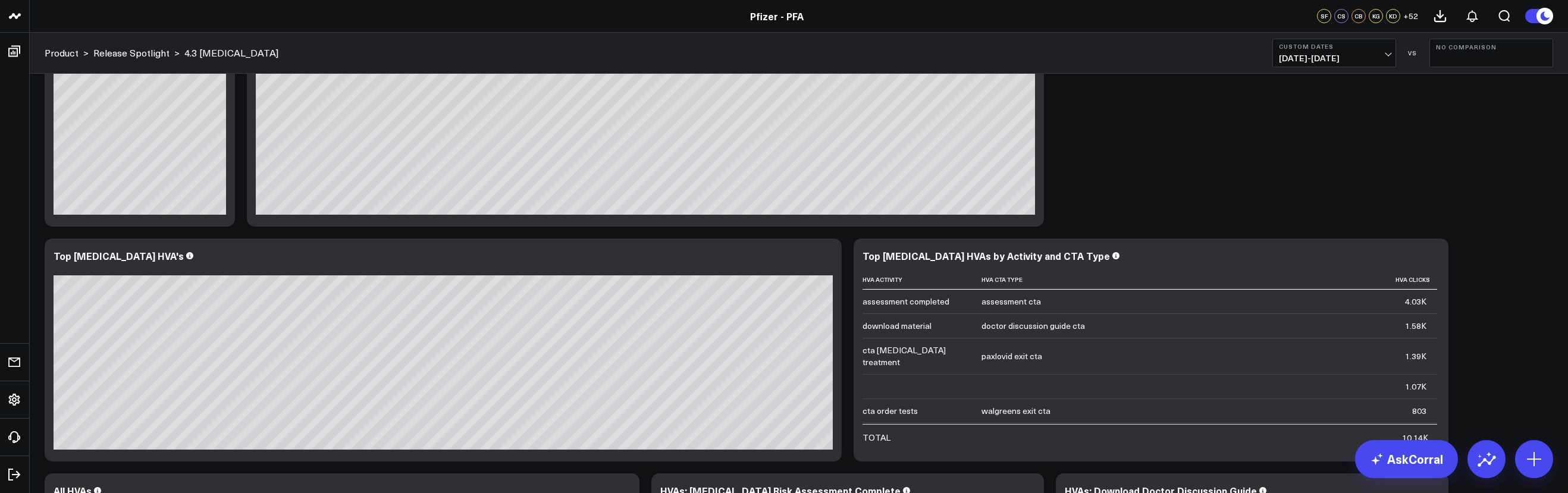
scroll to position [1294, 0]
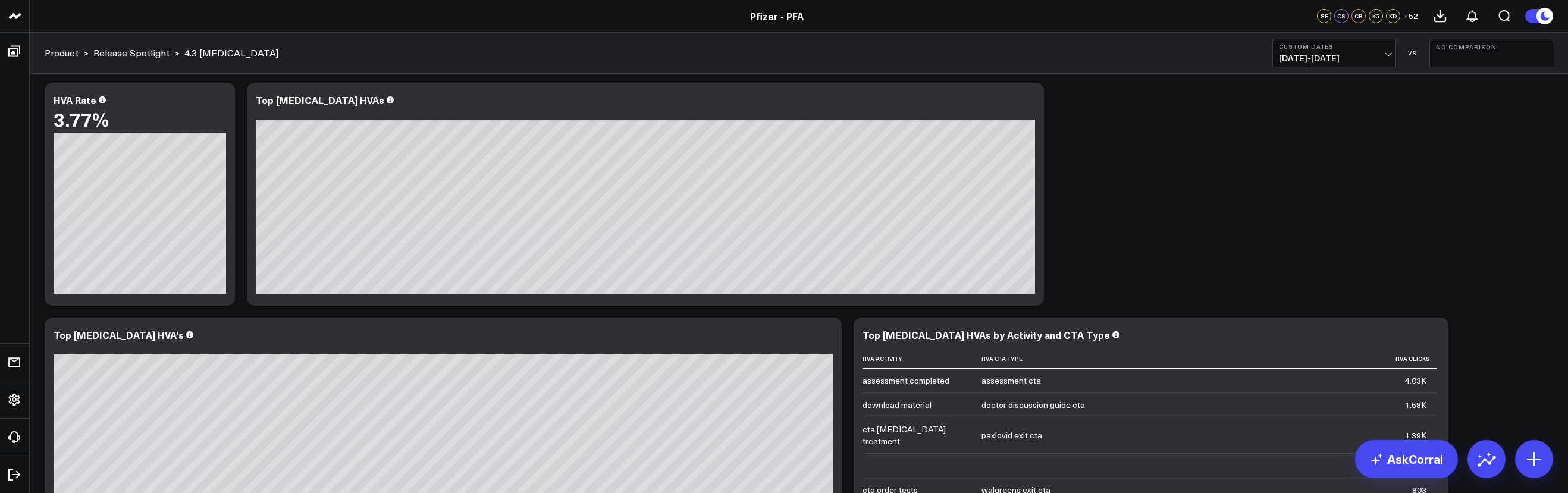
drag, startPoint x: 1106, startPoint y: 236, endPoint x: 1089, endPoint y: 236, distance: 17.0
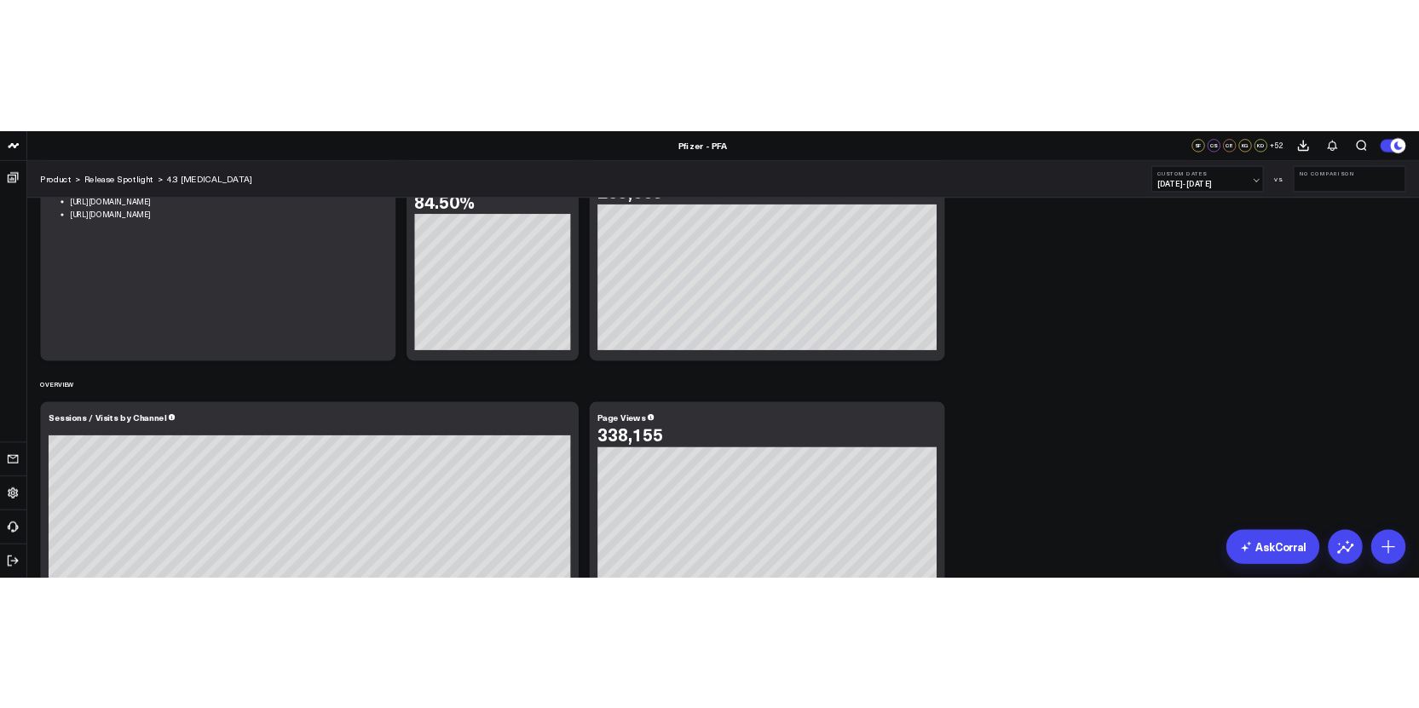
scroll to position [0, 0]
